Goal: Check status: Check status

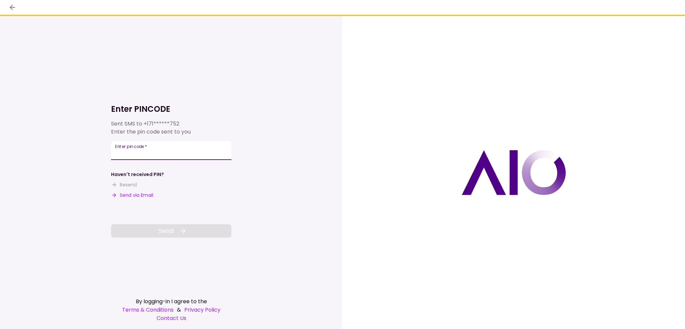
click at [134, 152] on div "Enter pin code   *" at bounding box center [171, 150] width 120 height 19
type input "******"
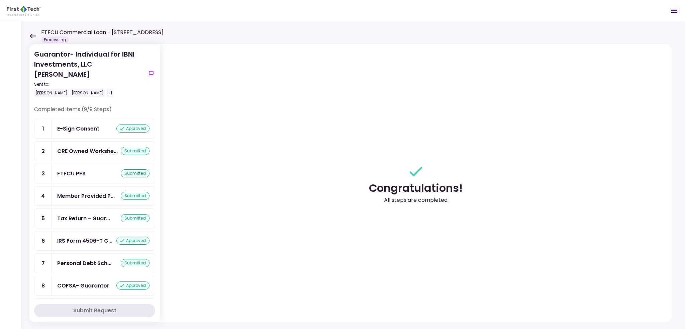
click at [35, 37] on div "FTFCU Commercial Loan - 6 Uvalde Road Houston TX Processing" at bounding box center [96, 35] width 134 height 15
click at [34, 37] on icon at bounding box center [32, 35] width 6 height 5
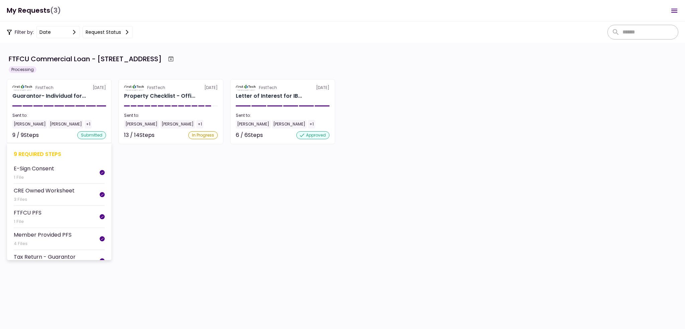
click at [45, 87] on div "FirstTech" at bounding box center [44, 88] width 18 height 6
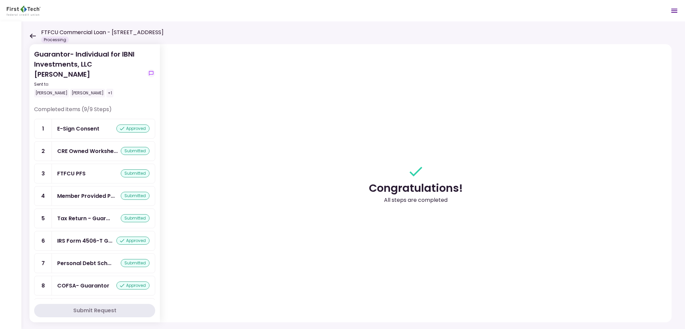
scroll to position [10, 0]
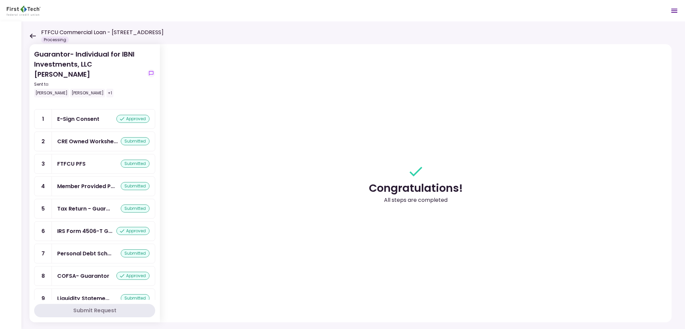
click at [29, 34] on div "Guarantor- Individual for IBNI Investments, LLC Johnny Ganim Sent to: Johnny Ga…" at bounding box center [352, 174] width 663 height 307
click at [32, 36] on icon at bounding box center [32, 35] width 6 height 5
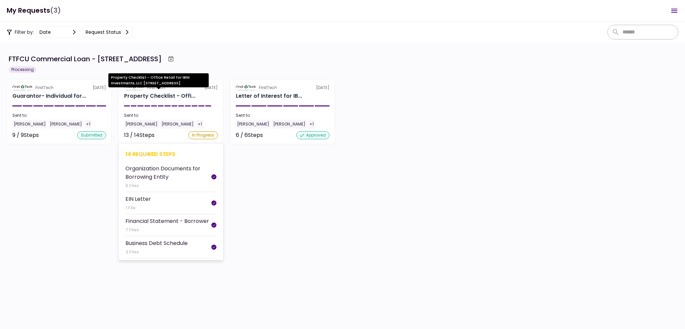
click at [156, 99] on div "Property Checklist - Offi..." at bounding box center [159, 96] width 71 height 8
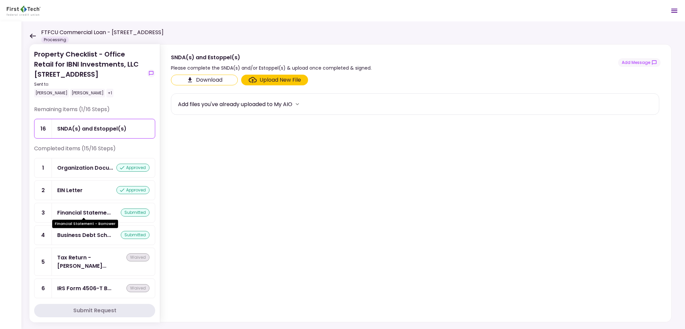
click at [86, 209] on div "Financial Stateme..." at bounding box center [83, 212] width 53 height 8
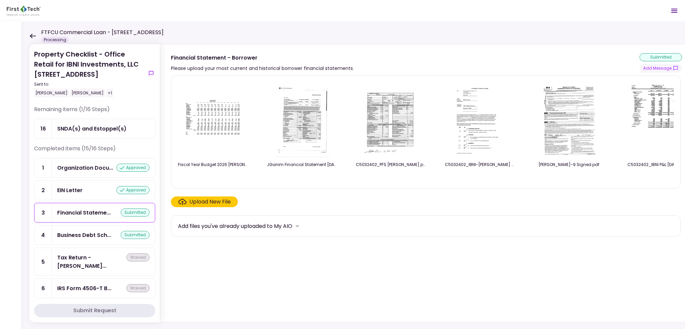
click at [198, 117] on img at bounding box center [213, 119] width 67 height 51
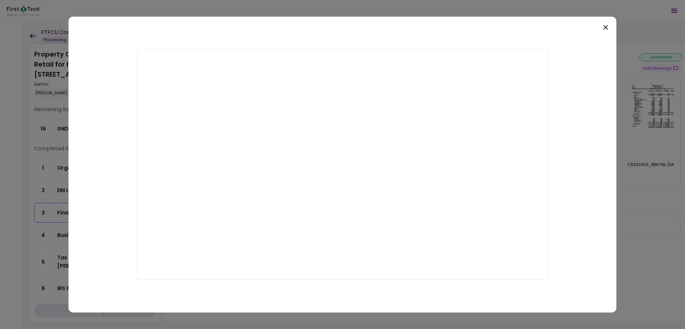
click at [606, 26] on icon at bounding box center [605, 27] width 5 height 5
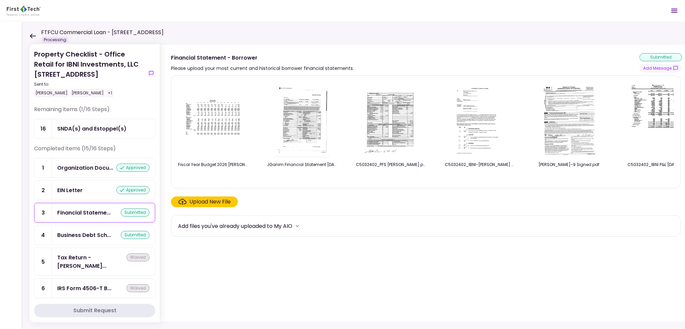
click at [306, 131] on img at bounding box center [301, 119] width 59 height 77
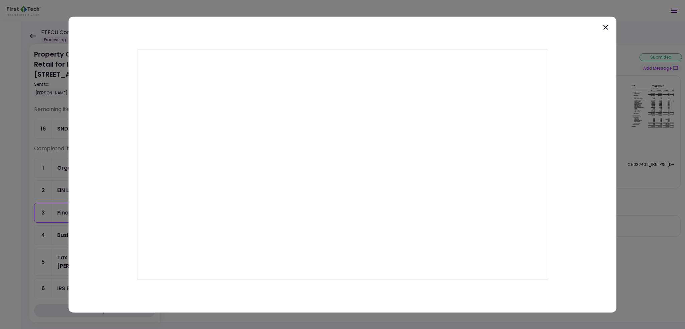
click at [604, 28] on icon at bounding box center [605, 27] width 5 height 5
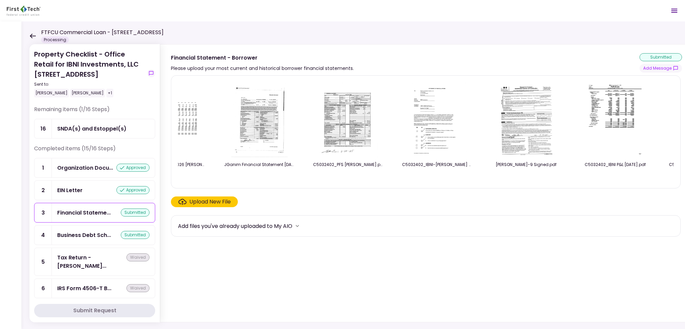
scroll to position [0, 109]
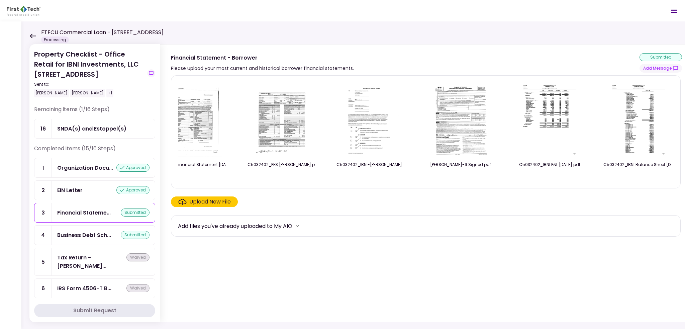
click at [631, 117] on img at bounding box center [638, 119] width 60 height 77
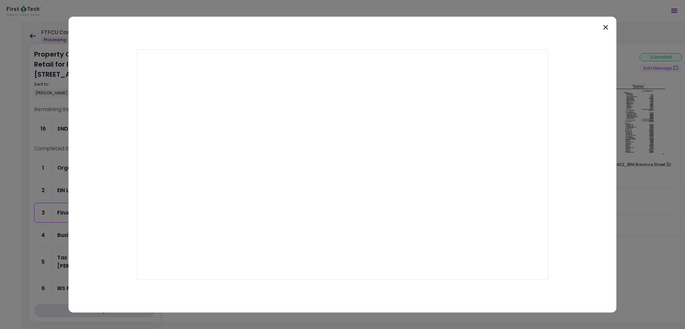
click at [612, 24] on div at bounding box center [343, 164] width 548 height 296
click at [604, 29] on icon at bounding box center [605, 27] width 8 height 8
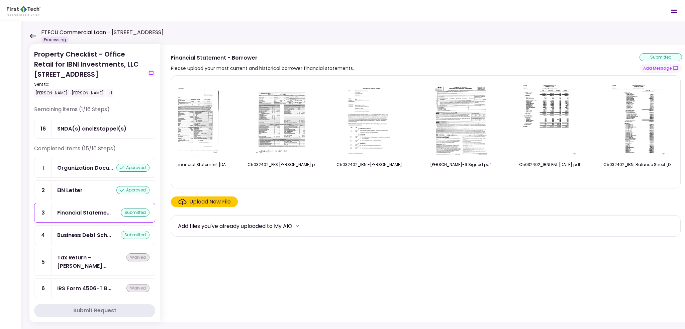
click at [547, 126] on img at bounding box center [550, 119] width 60 height 77
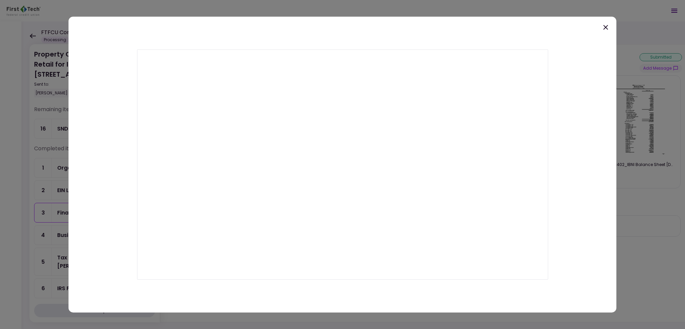
click at [605, 28] on icon at bounding box center [605, 27] width 5 height 5
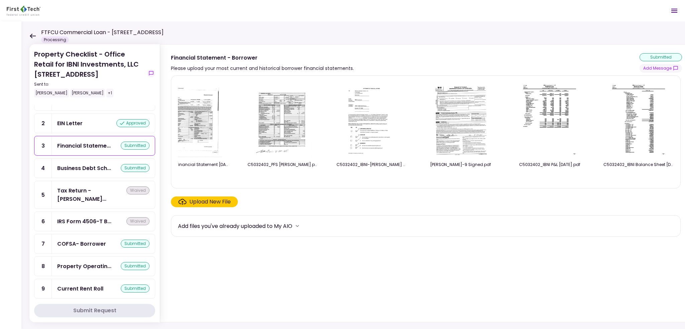
scroll to position [100, 0]
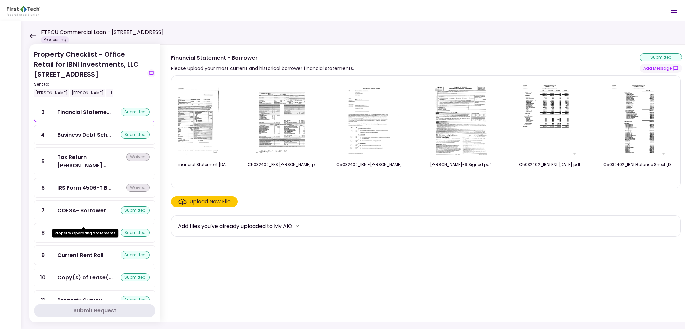
click at [77, 228] on div "Property Operatin..." at bounding box center [84, 232] width 54 height 8
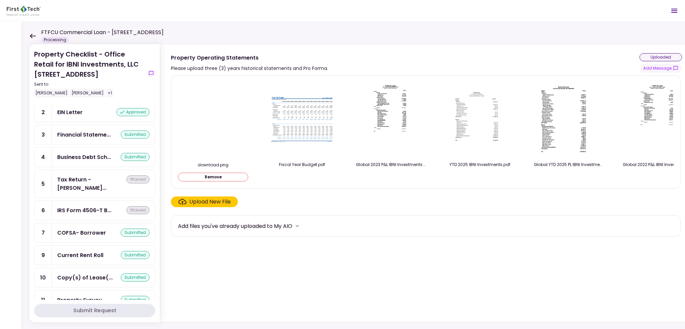
scroll to position [122, 0]
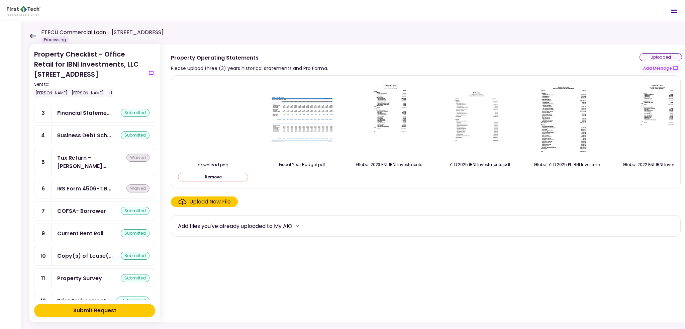
click at [236, 177] on button "Remove" at bounding box center [213, 177] width 70 height 9
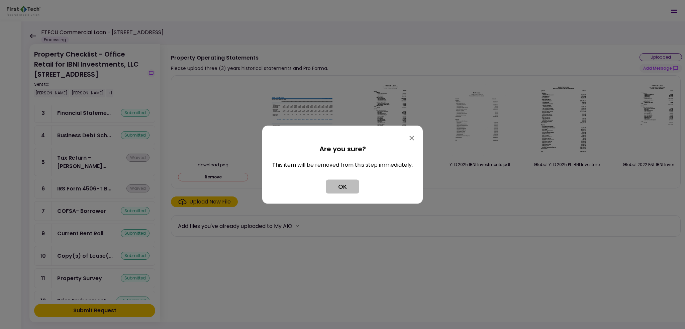
click at [337, 185] on button "OK" at bounding box center [342, 186] width 33 height 14
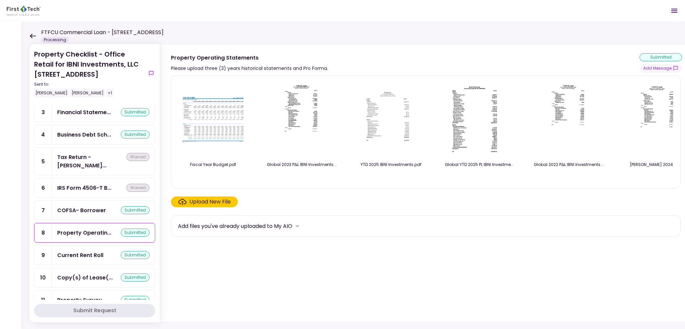
click at [391, 120] on img at bounding box center [390, 119] width 59 height 77
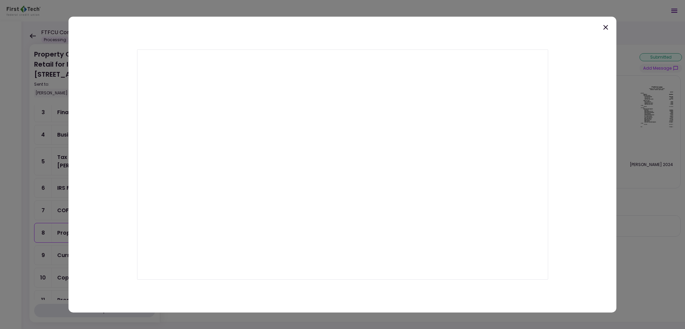
click at [603, 29] on icon at bounding box center [605, 27] width 5 height 5
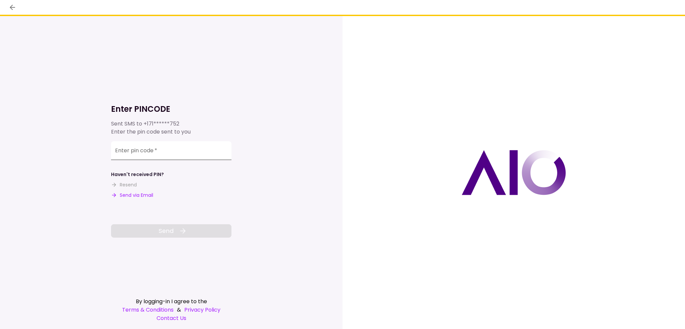
click at [131, 153] on input "Enter pin code   *" at bounding box center [171, 150] width 120 height 19
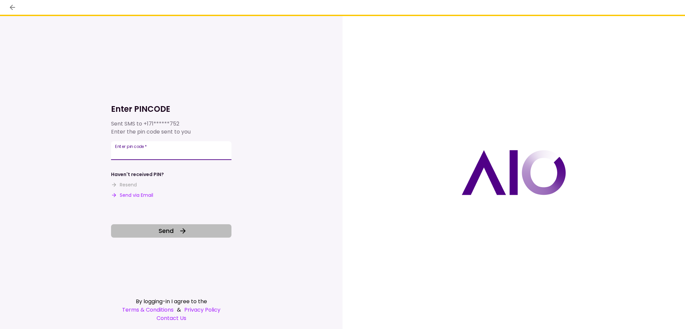
type input "******"
click at [123, 236] on button "Send" at bounding box center [171, 230] width 120 height 13
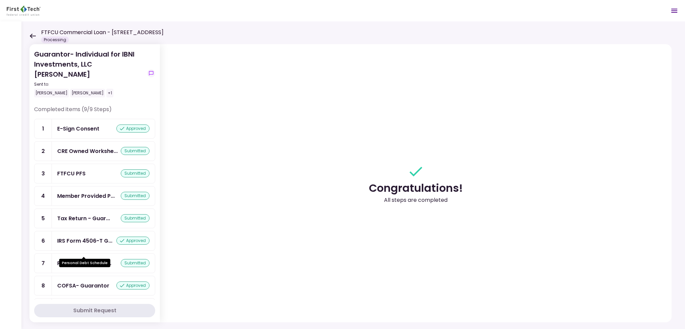
click at [74, 259] on div "Personal Debt Sch..." at bounding box center [84, 263] width 54 height 8
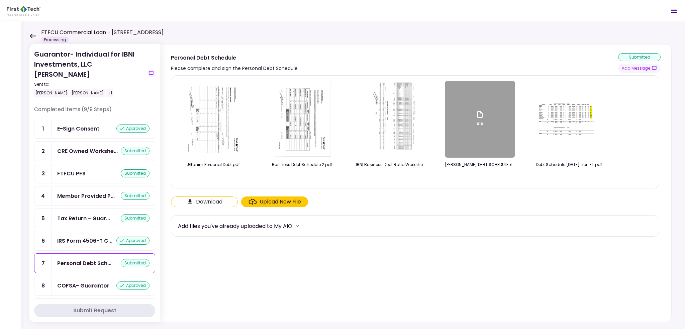
click at [30, 37] on icon at bounding box center [32, 35] width 6 height 5
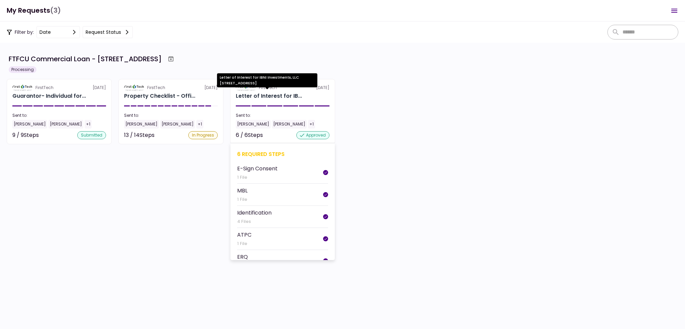
click at [267, 99] on div "Letter of Interest for IB..." at bounding box center [269, 96] width 66 height 8
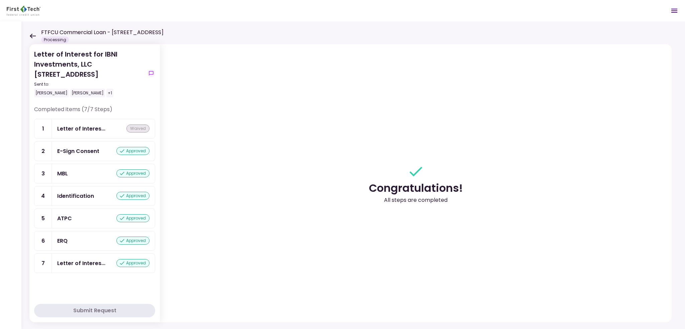
click at [31, 37] on icon at bounding box center [32, 35] width 6 height 5
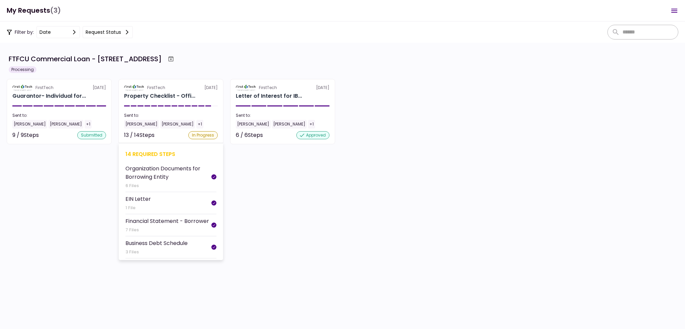
click at [167, 93] on div "Property Checklist - Offi..." at bounding box center [159, 96] width 71 height 8
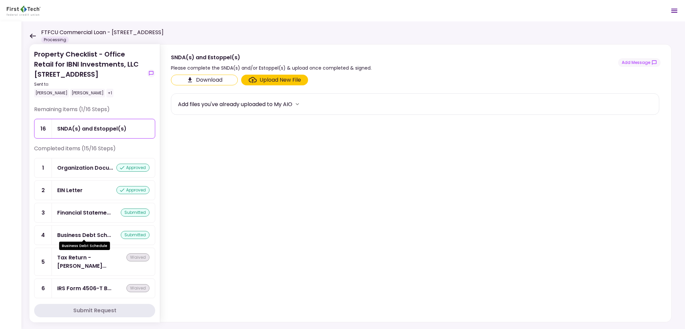
click at [93, 231] on div "Business Debt Sch..." at bounding box center [84, 235] width 54 height 8
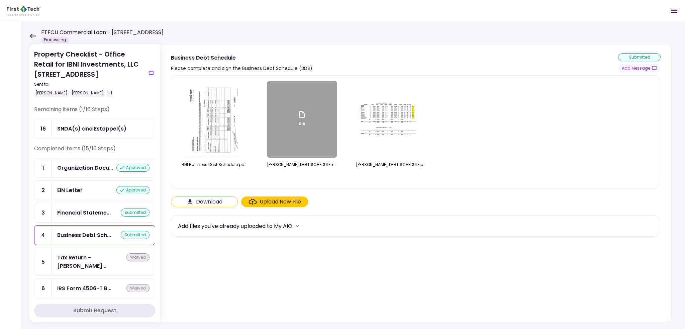
click at [236, 102] on img at bounding box center [213, 119] width 59 height 77
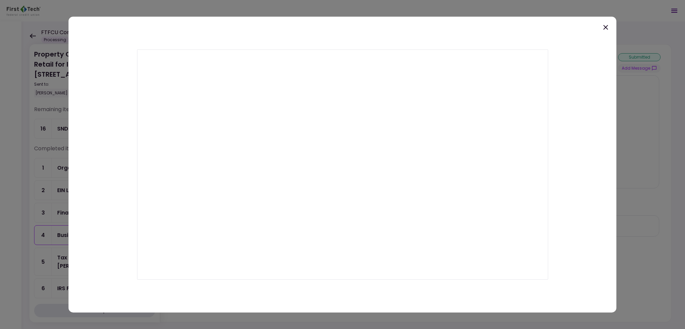
click at [598, 67] on div at bounding box center [343, 164] width 548 height 296
click at [603, 30] on icon at bounding box center [605, 27] width 8 height 8
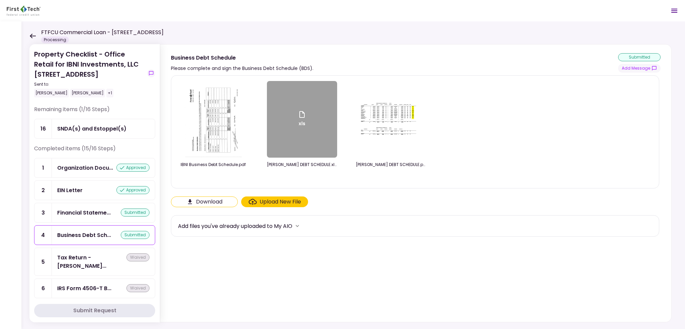
click at [381, 119] on img at bounding box center [390, 119] width 67 height 40
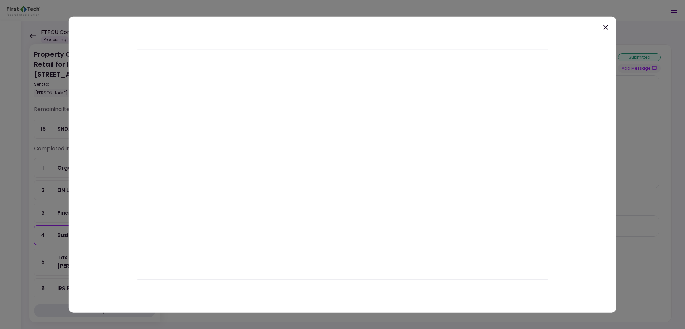
click at [606, 28] on icon at bounding box center [605, 27] width 5 height 5
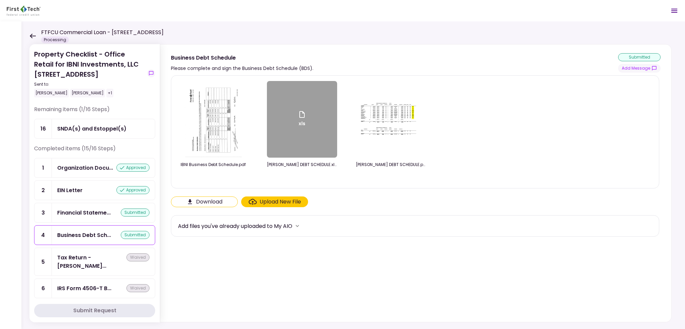
click at [203, 126] on img at bounding box center [213, 119] width 59 height 77
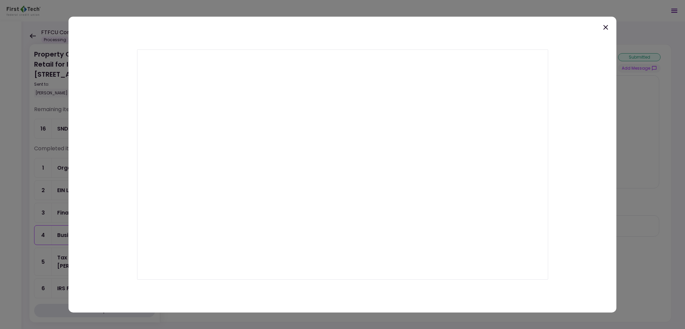
click at [604, 29] on icon at bounding box center [605, 27] width 5 height 5
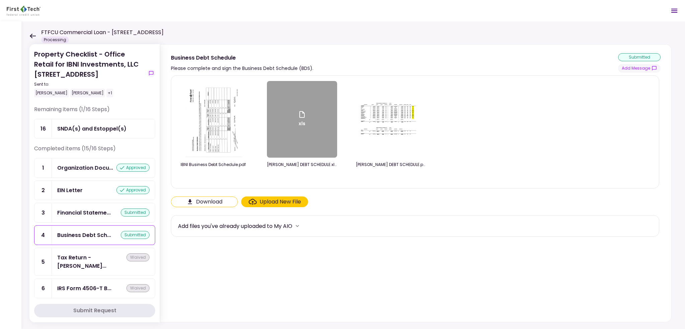
click at [395, 111] on img at bounding box center [390, 119] width 67 height 40
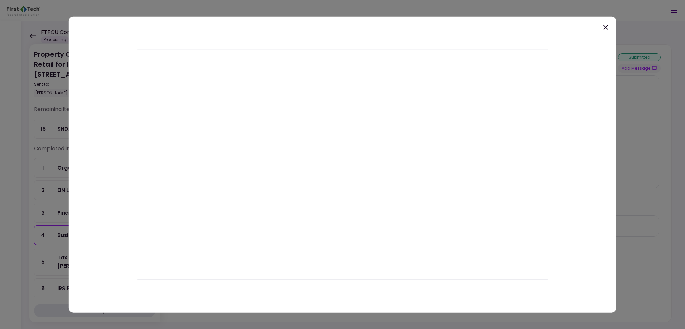
click at [602, 28] on icon at bounding box center [605, 27] width 8 height 8
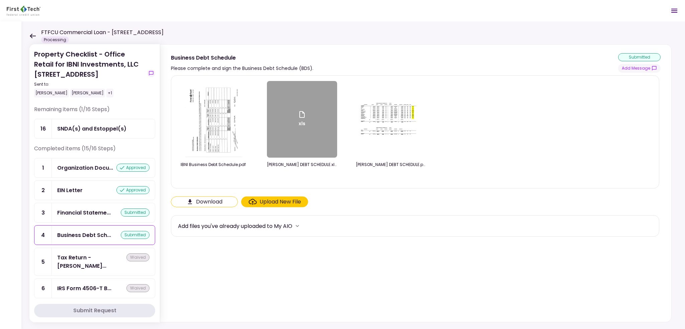
click at [401, 121] on img at bounding box center [390, 119] width 67 height 40
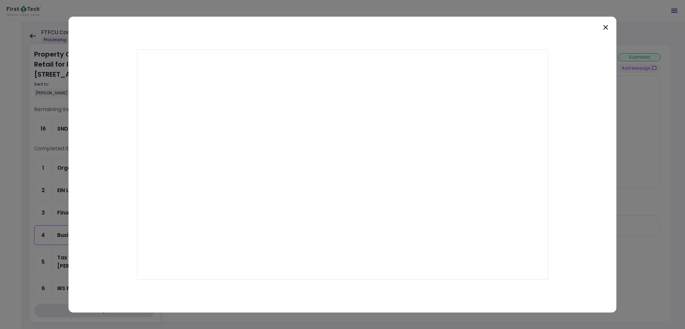
drag, startPoint x: 401, startPoint y: 117, endPoint x: 105, endPoint y: 100, distance: 296.7
click at [105, 100] on div at bounding box center [343, 164] width 548 height 296
click at [606, 29] on icon at bounding box center [605, 27] width 8 height 8
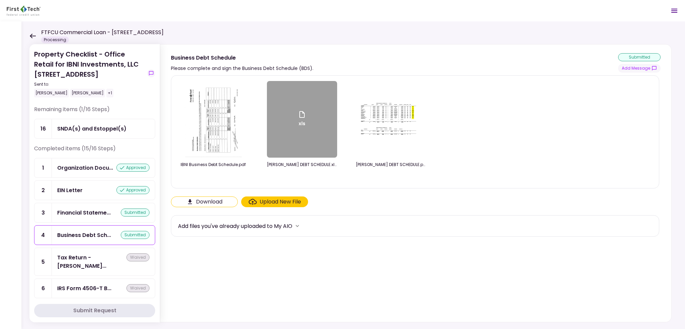
click at [418, 116] on img at bounding box center [390, 119] width 67 height 40
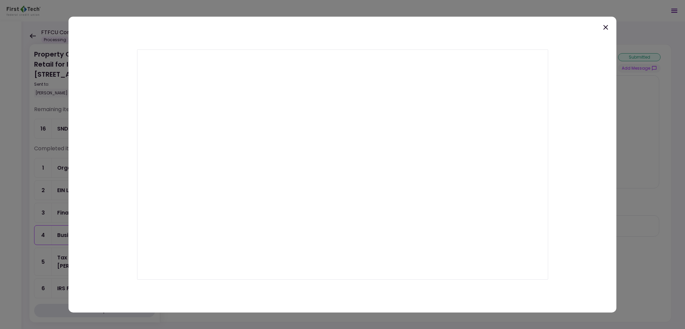
click at [607, 25] on icon at bounding box center [605, 27] width 8 height 8
